Goal: Task Accomplishment & Management: Use online tool/utility

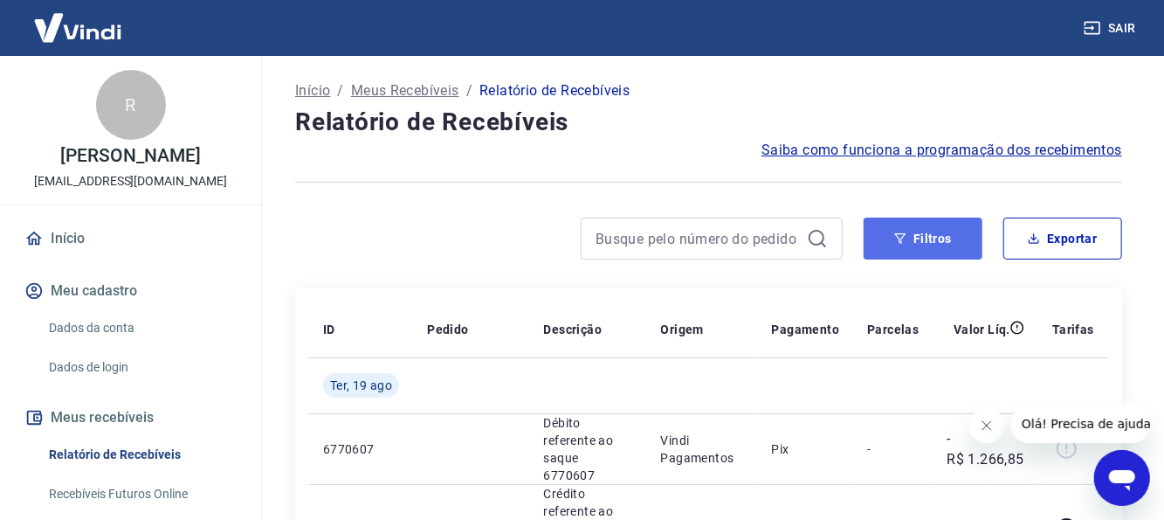
click at [892, 224] on button "Filtros" at bounding box center [923, 238] width 119 height 42
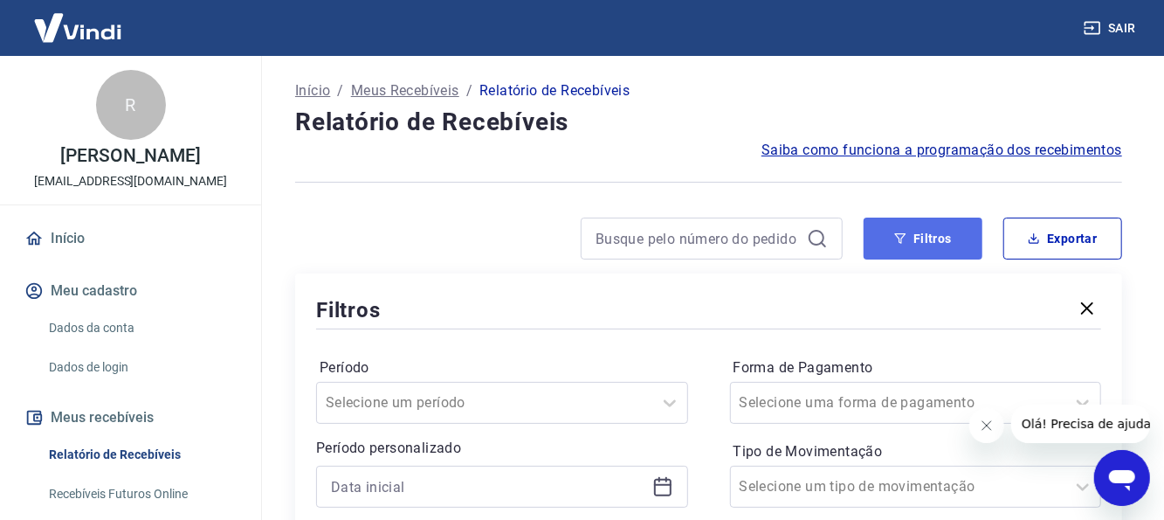
click at [896, 232] on icon "button" at bounding box center [900, 238] width 12 height 12
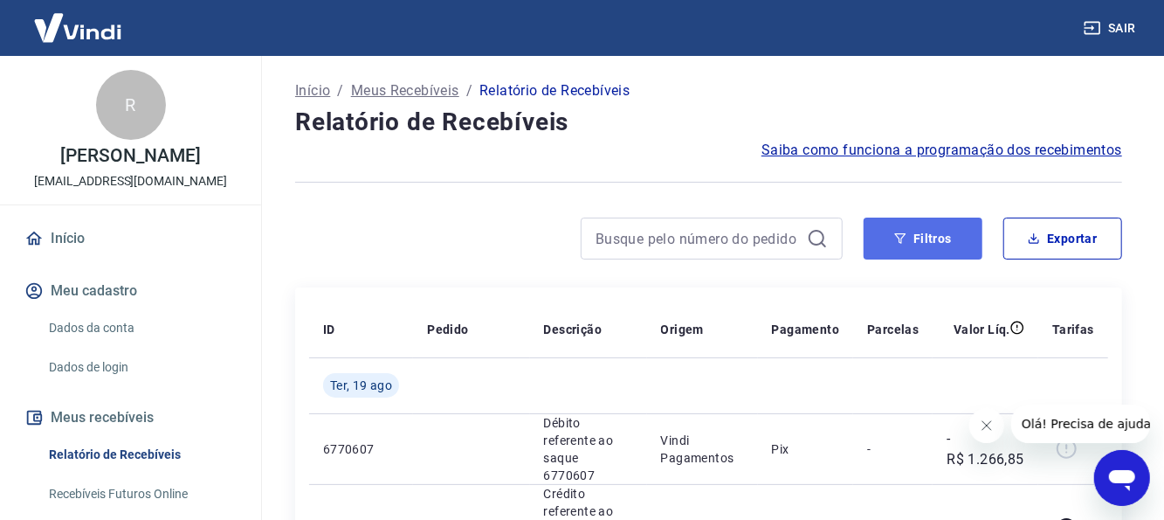
click at [887, 242] on button "Filtros" at bounding box center [923, 238] width 119 height 42
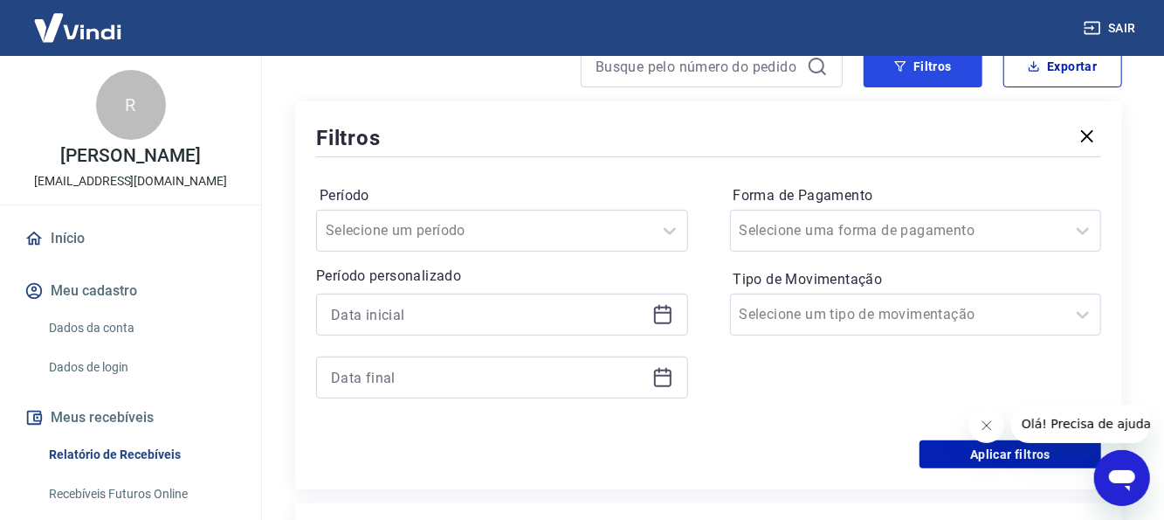
scroll to position [175, 0]
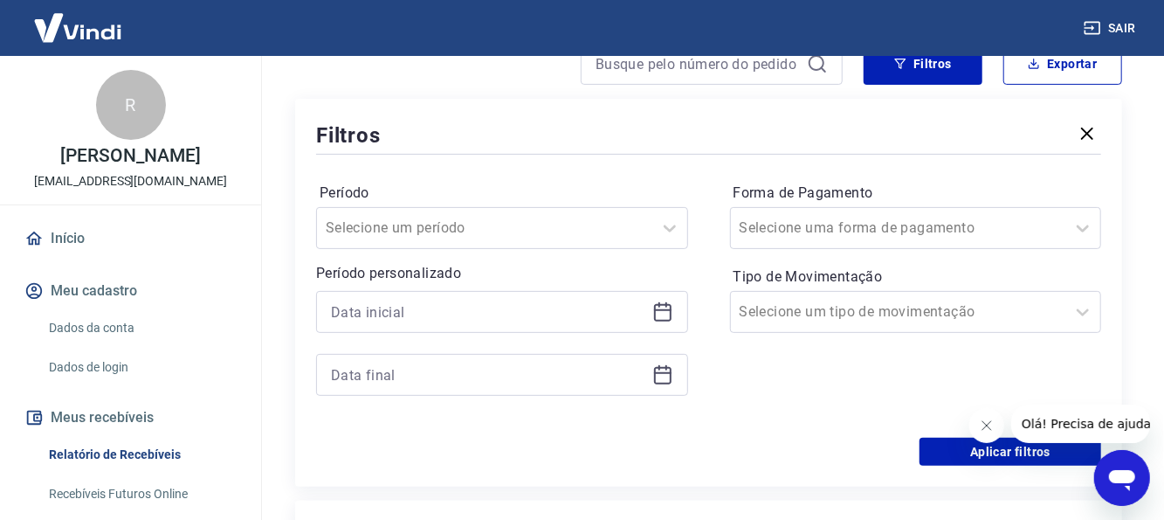
click at [676, 311] on div at bounding box center [502, 312] width 372 height 42
click at [661, 306] on icon at bounding box center [662, 311] width 21 height 21
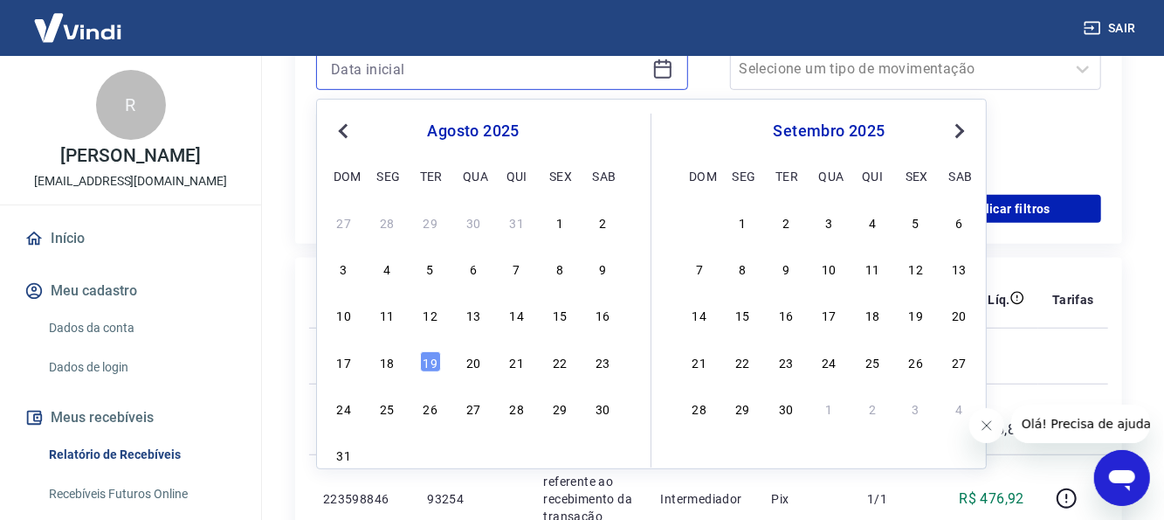
scroll to position [437, 0]
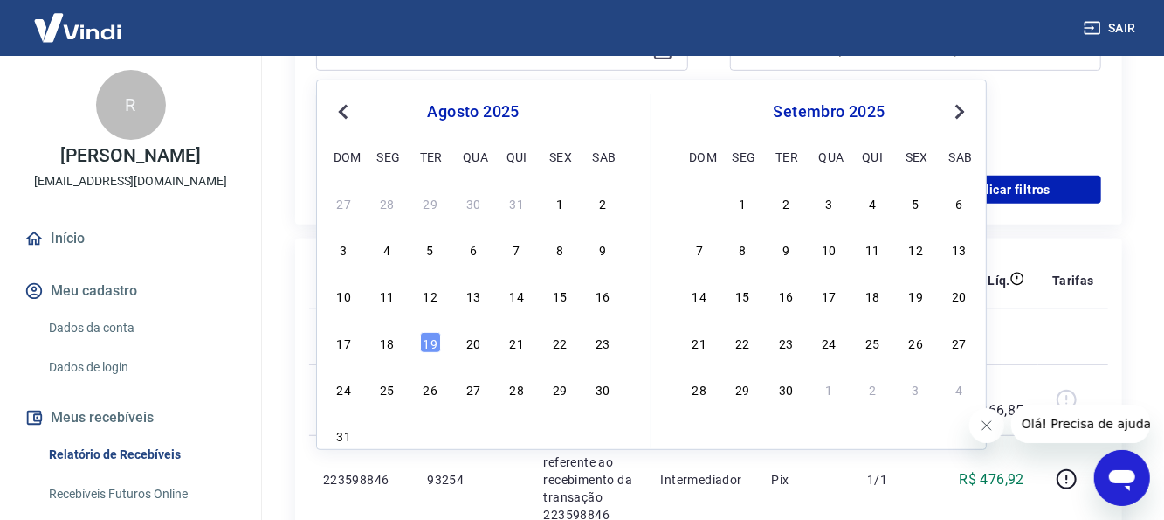
click at [404, 341] on div "17 18 19 20 21 22 23" at bounding box center [473, 341] width 285 height 25
click at [401, 341] on div "17 18 19 20 21 22 23" at bounding box center [473, 341] width 285 height 25
click at [392, 340] on div "18" at bounding box center [386, 342] width 21 height 21
type input "[DATE]"
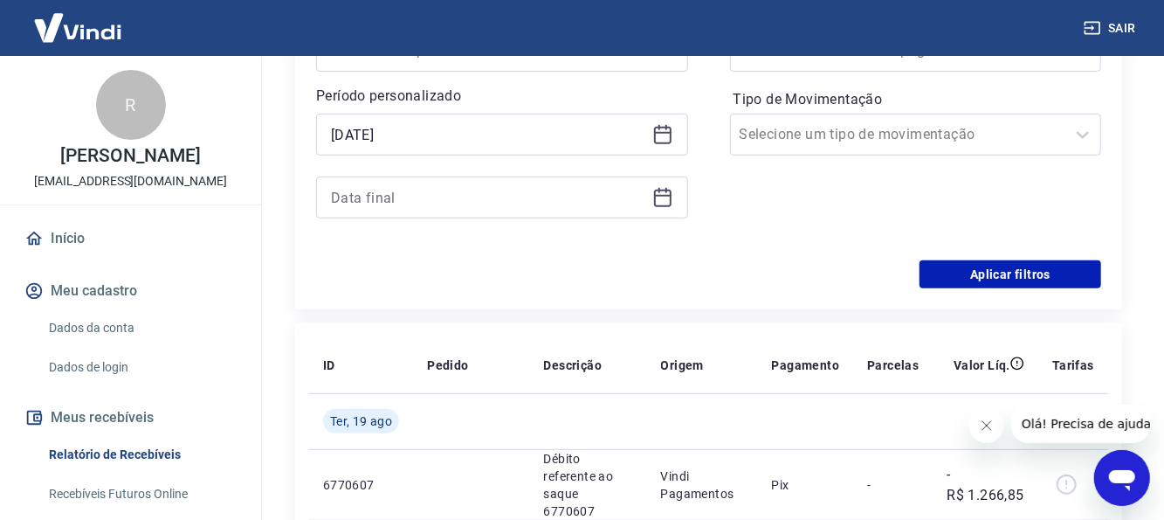
scroll to position [349, 0]
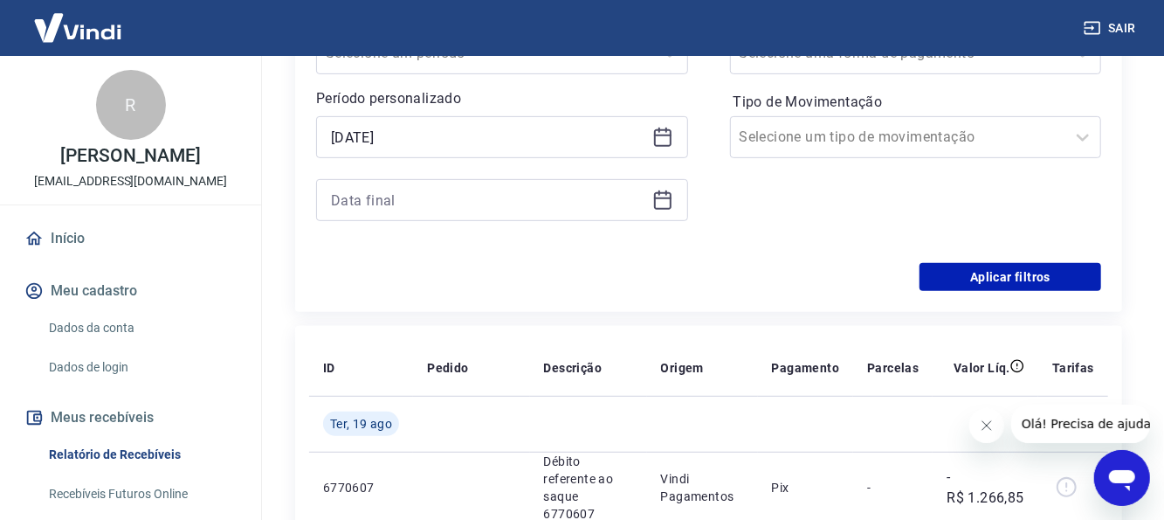
click at [664, 200] on icon at bounding box center [662, 199] width 21 height 21
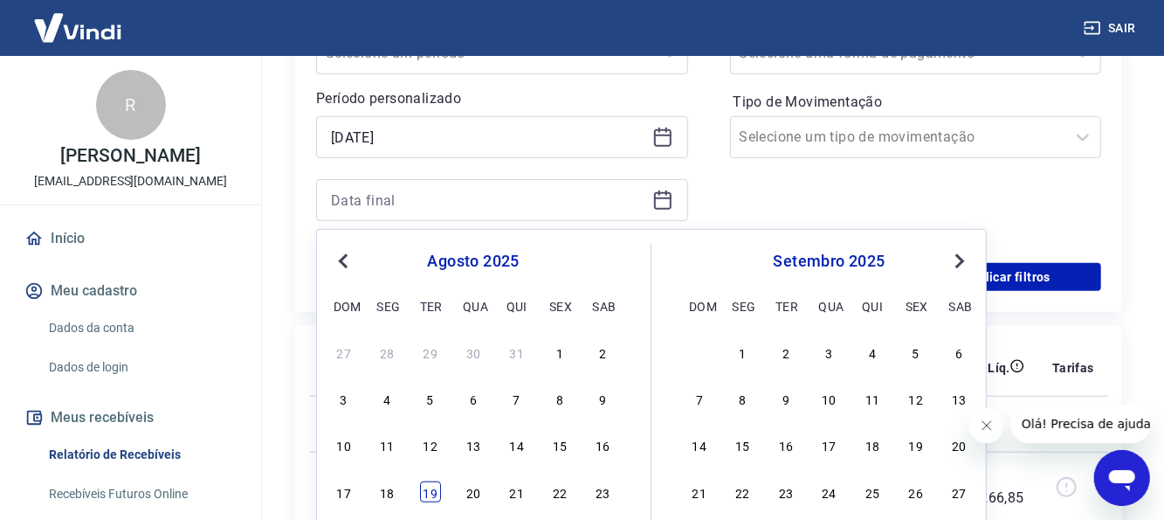
click at [428, 492] on div "19" at bounding box center [430, 491] width 21 height 21
type input "[DATE]"
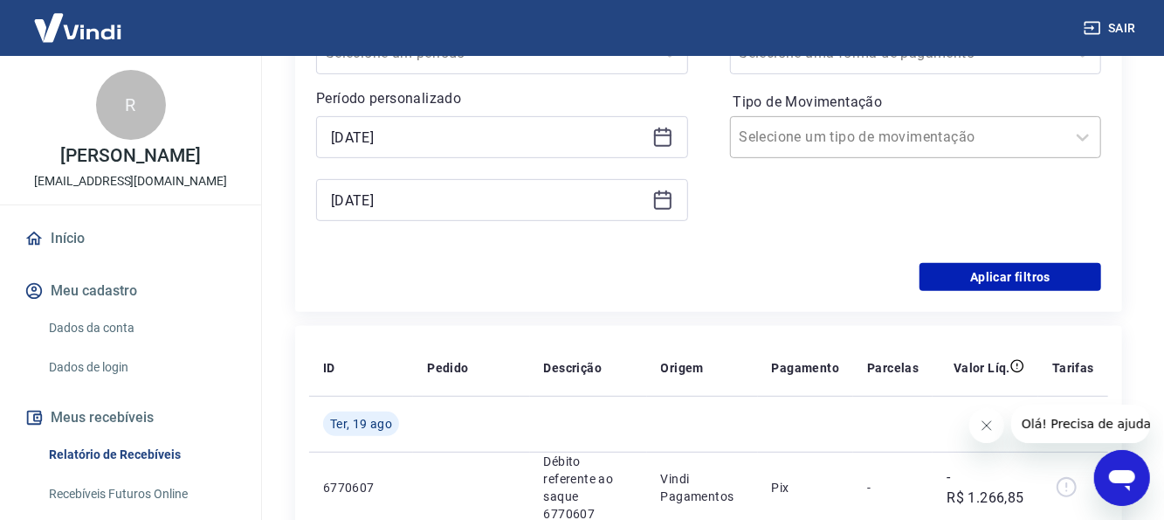
click at [844, 128] on input "Tipo de Movimentação" at bounding box center [828, 137] width 176 height 21
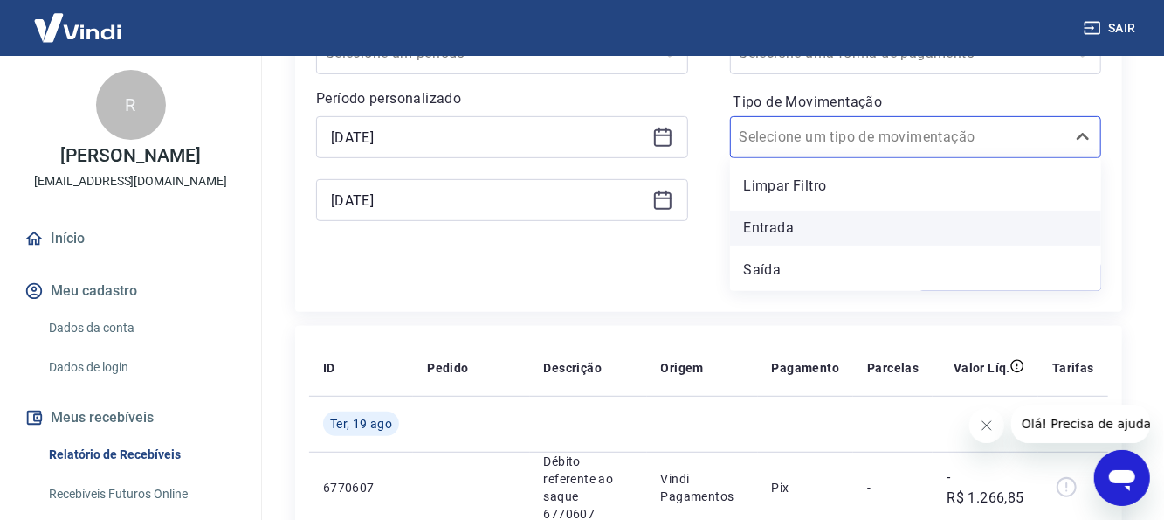
click at [820, 235] on div "Entrada" at bounding box center [916, 227] width 372 height 35
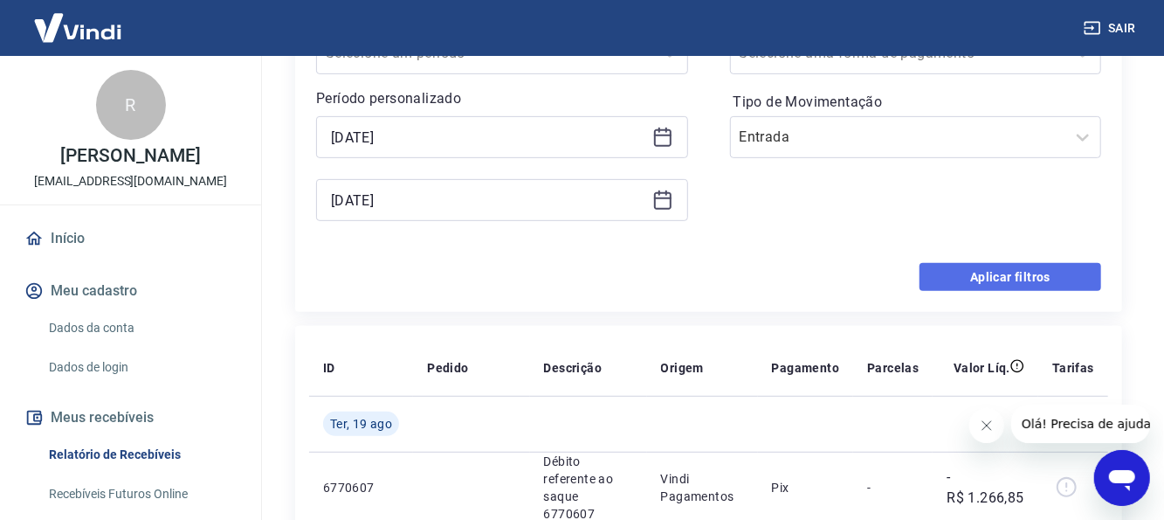
click at [989, 286] on button "Aplicar filtros" at bounding box center [1010, 277] width 182 height 28
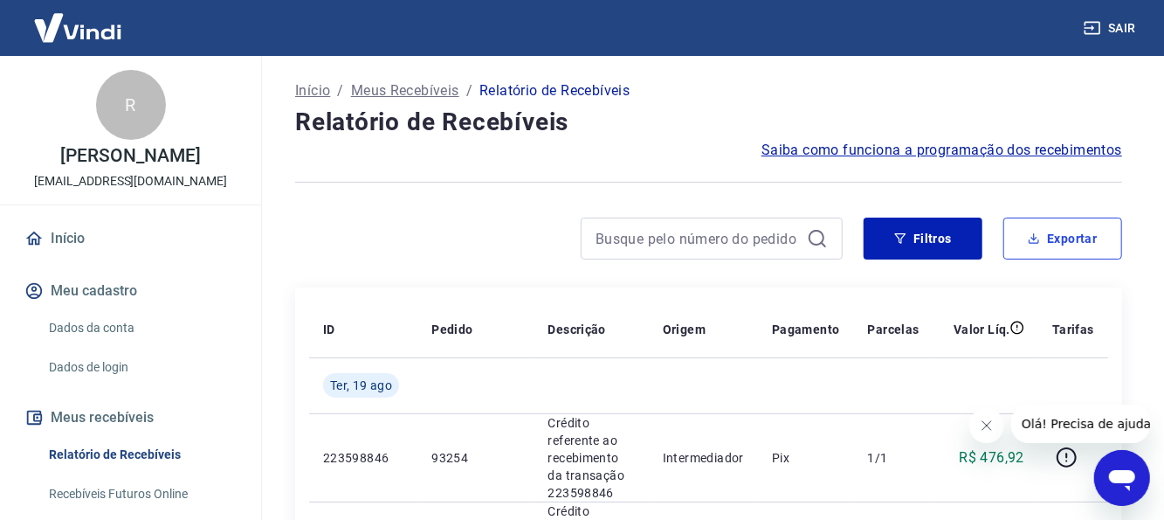
drag, startPoint x: 1095, startPoint y: 231, endPoint x: 979, endPoint y: 264, distance: 120.8
click at [1095, 231] on button "Exportar" at bounding box center [1062, 238] width 119 height 42
type input "[DATE]"
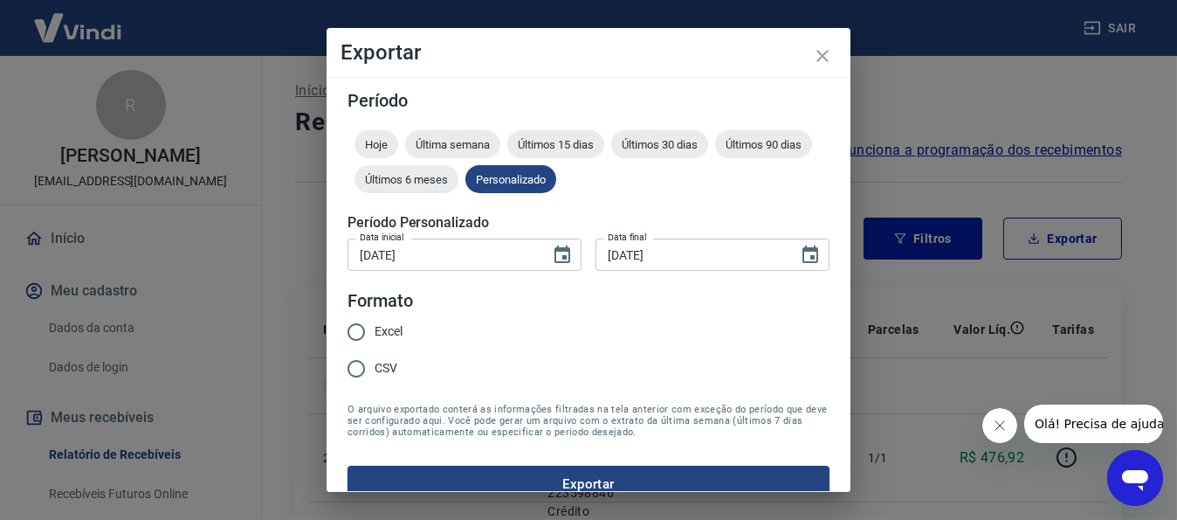
click at [361, 320] on input "Excel" at bounding box center [356, 331] width 37 height 37
radio input "true"
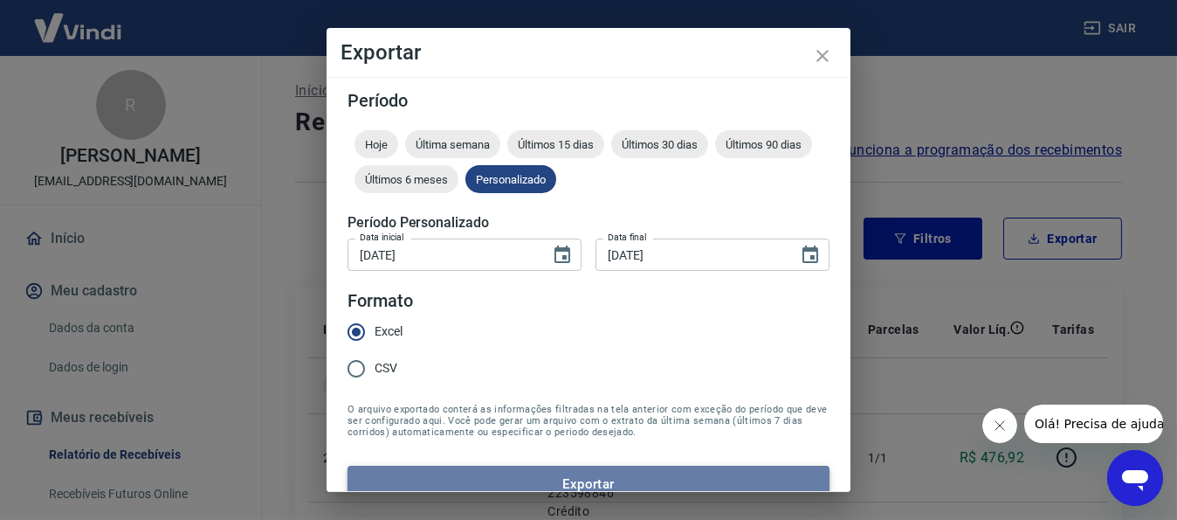
click at [592, 474] on button "Exportar" at bounding box center [589, 483] width 482 height 37
